Goal: Transaction & Acquisition: Purchase product/service

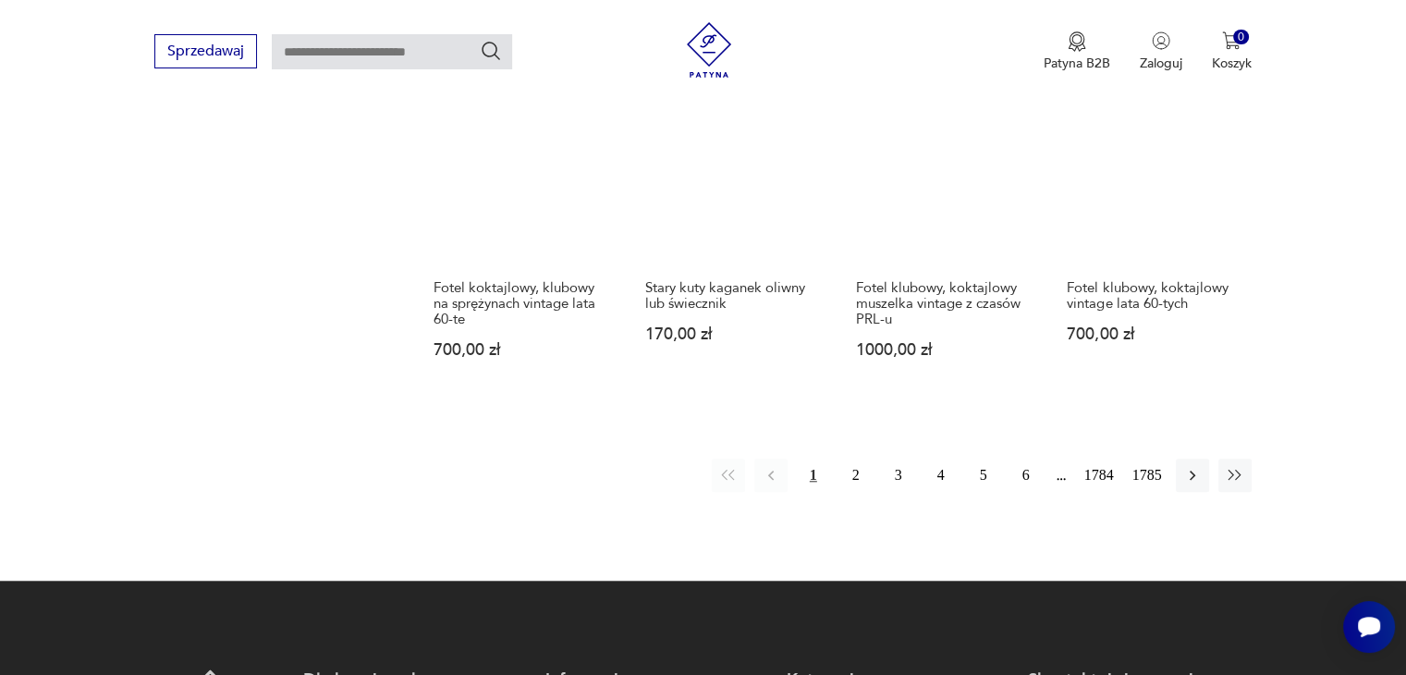
scroll to position [1554, 0]
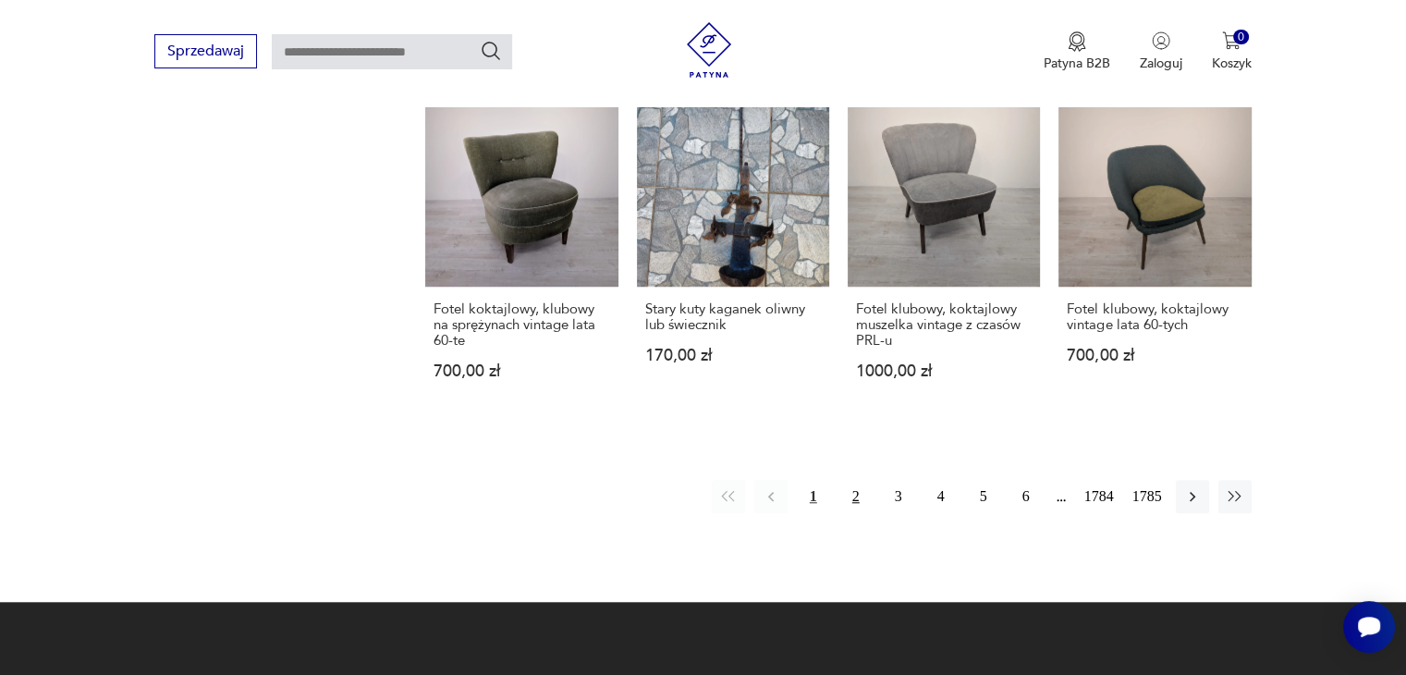
click at [855, 480] on button "2" at bounding box center [855, 496] width 33 height 33
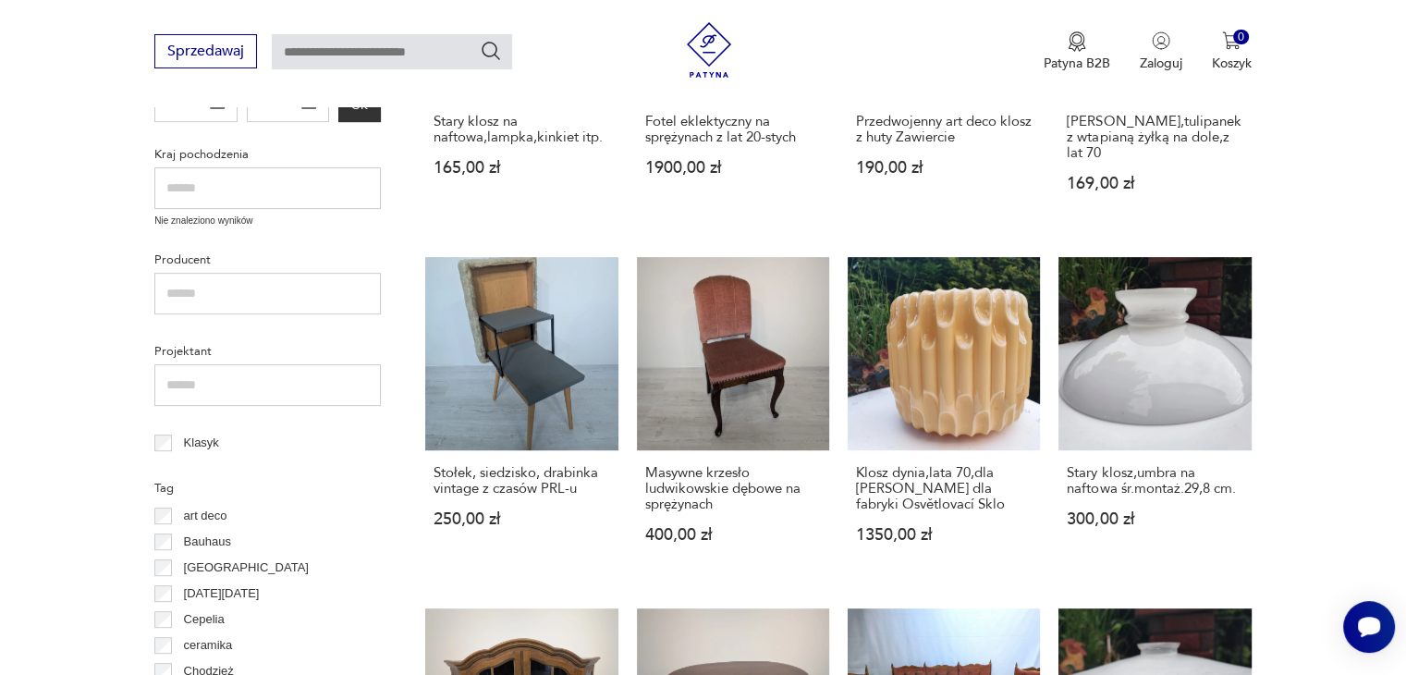
scroll to position [705, 0]
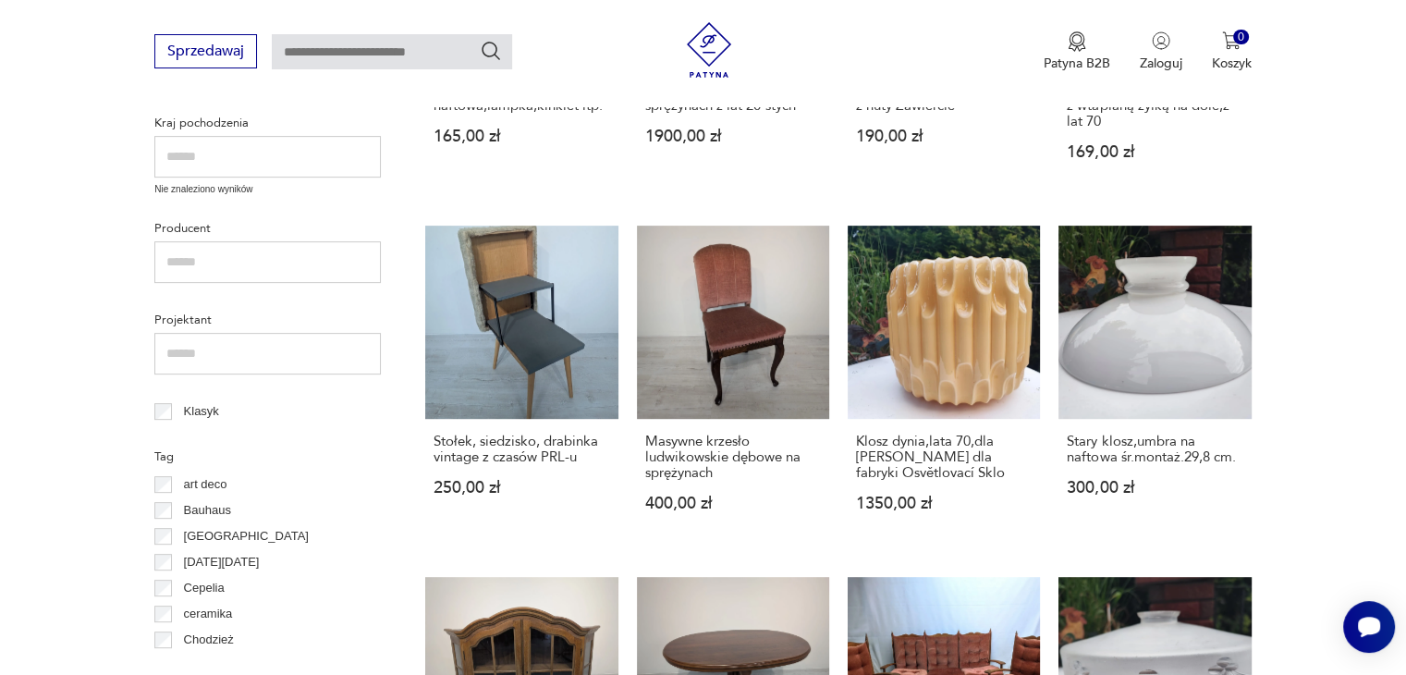
drag, startPoint x: 1381, startPoint y: 201, endPoint x: 1377, endPoint y: 219, distance: 18.9
click at [1377, 219] on section "Filtruj produkty Cena MIN MAX OK Promocja Datowanie OK Kraj pochodzenia Nie zna…" at bounding box center [703, 623] width 1406 height 1622
click at [740, 282] on link "Masywne krzesło ludwikowskie dębowe na sprężynach 400,00 zł" at bounding box center [733, 386] width 192 height 321
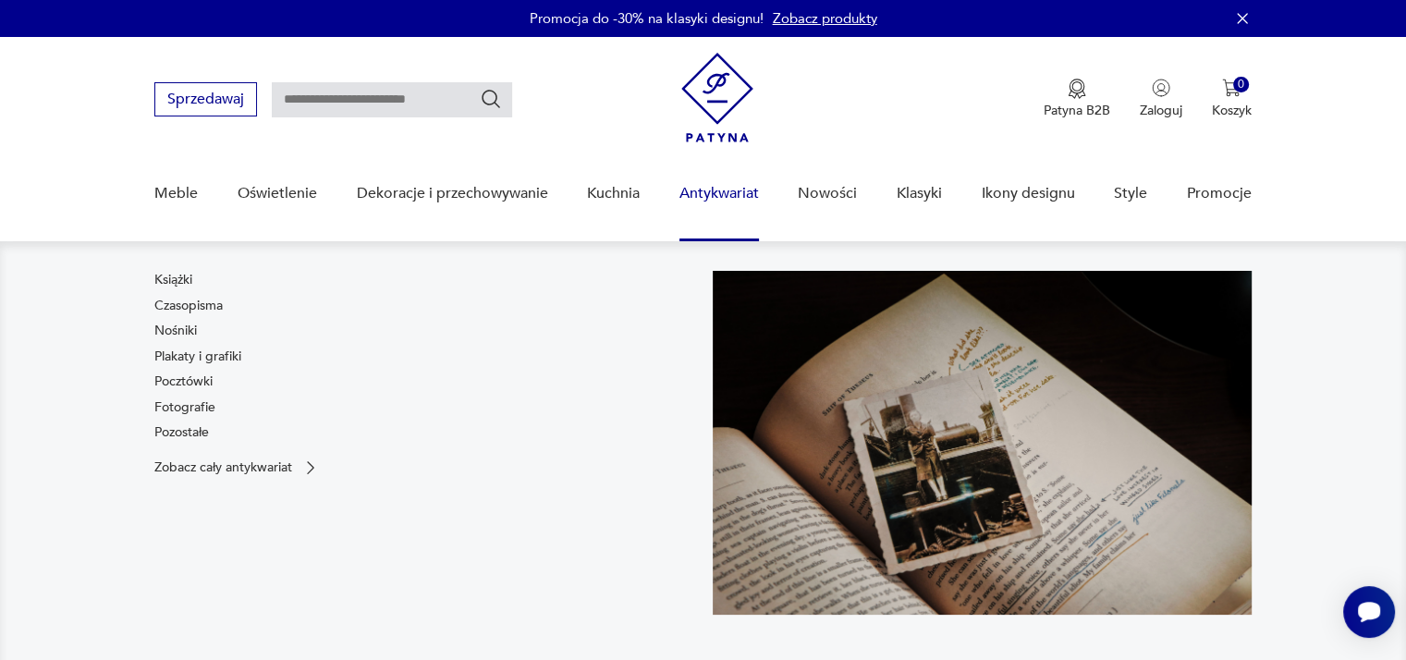
click at [732, 186] on link "Antykwariat" at bounding box center [718, 193] width 79 height 71
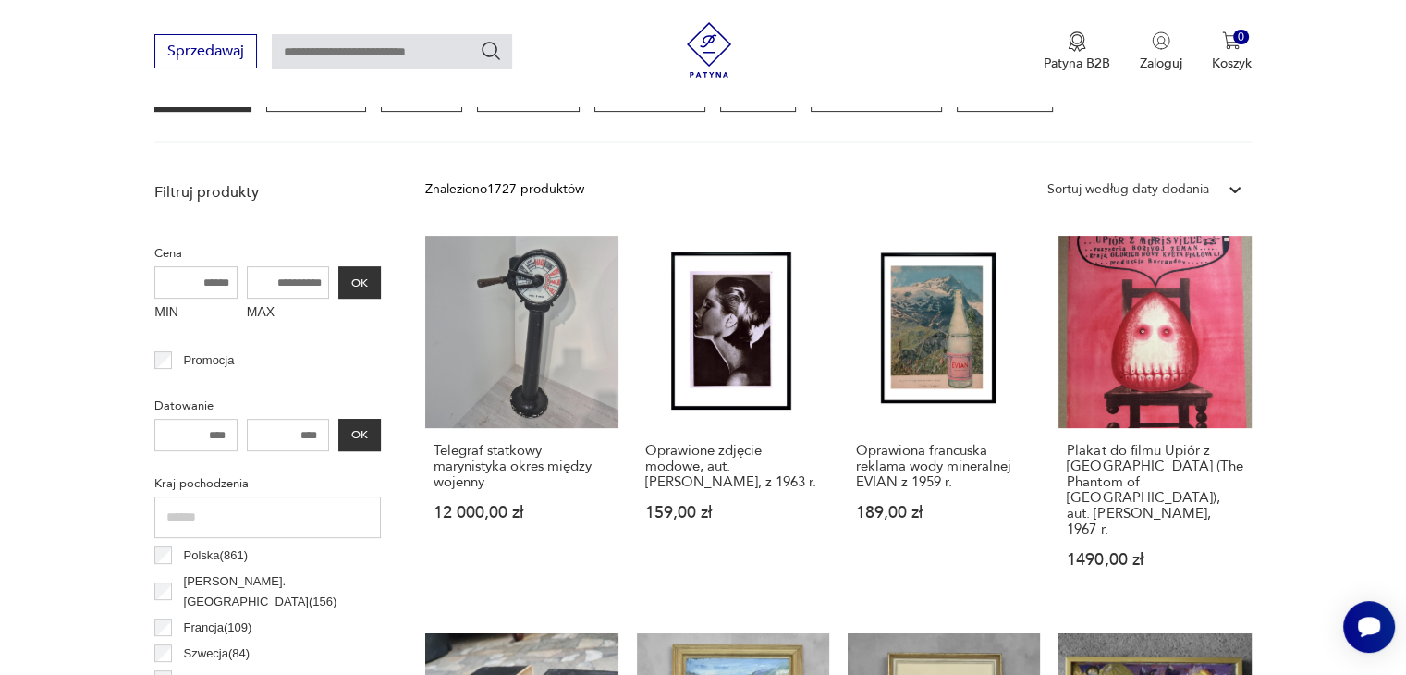
scroll to position [693, 0]
